Goal: Find specific page/section: Find specific page/section

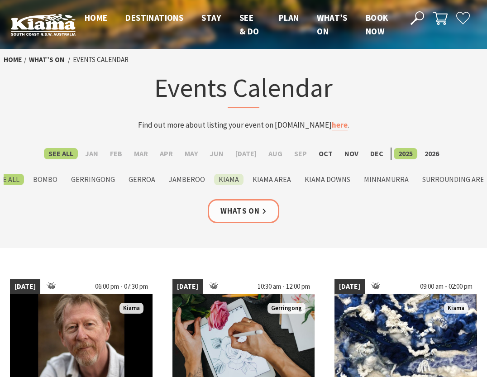
click at [222, 181] on label "Kiama" at bounding box center [228, 179] width 29 height 11
click at [0, 0] on input "Kiama" at bounding box center [0, 0] width 0 height 0
